Goal: Information Seeking & Learning: Learn about a topic

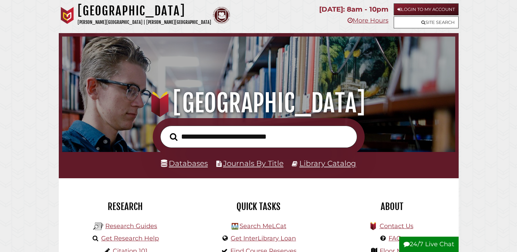
scroll to position [130, 390]
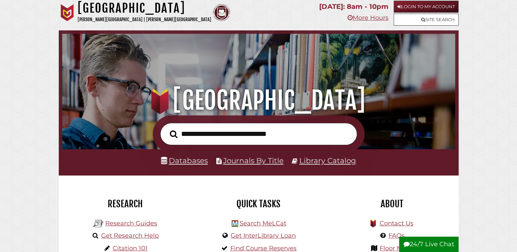
scroll to position [0, 0]
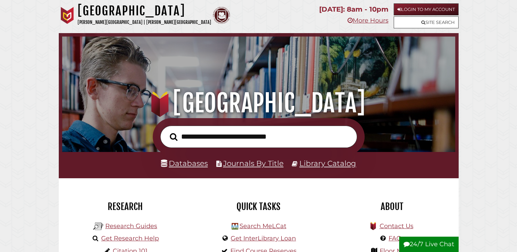
click at [117, 102] on h1 ".heklogo-cls-1 { fill: url(#linear-gradient); } .heklogo-cls-1, .heklogo-cls-2,…" at bounding box center [259, 103] width 378 height 30
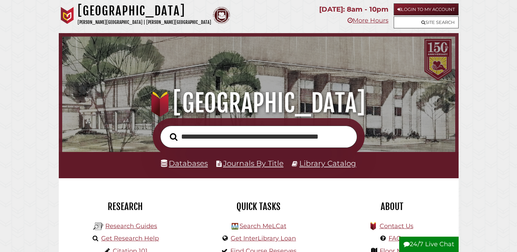
scroll to position [0, 13]
type input "**********"
click at [167, 131] on button "Search" at bounding box center [174, 137] width 14 height 12
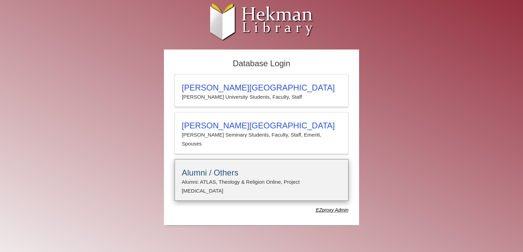
click at [256, 178] on p "Alumni: ATLAS, Theology & Religion Online, Project [MEDICAL_DATA]" at bounding box center [261, 187] width 159 height 18
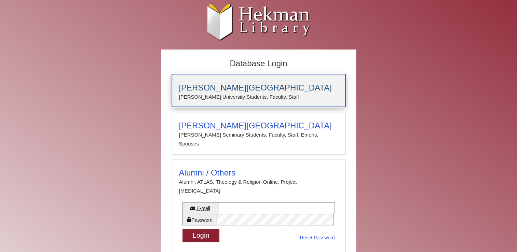
click at [252, 102] on div "[PERSON_NAME][GEOGRAPHIC_DATA] [PERSON_NAME] University Students, Faculty, Staff" at bounding box center [259, 90] width 174 height 33
